Goal: Task Accomplishment & Management: Manage account settings

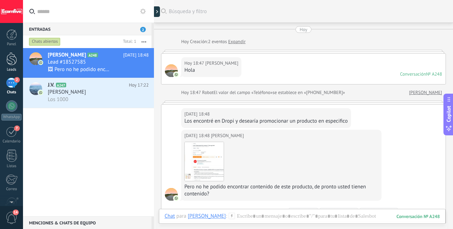
click at [19, 63] on link "Leads" at bounding box center [11, 62] width 23 height 20
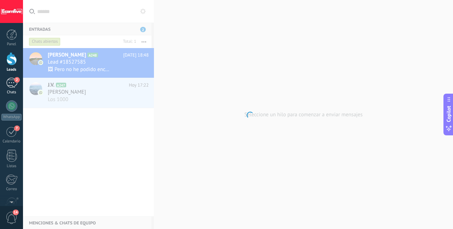
click at [13, 82] on div "2" at bounding box center [11, 83] width 11 height 10
